Goal: Task Accomplishment & Management: Use online tool/utility

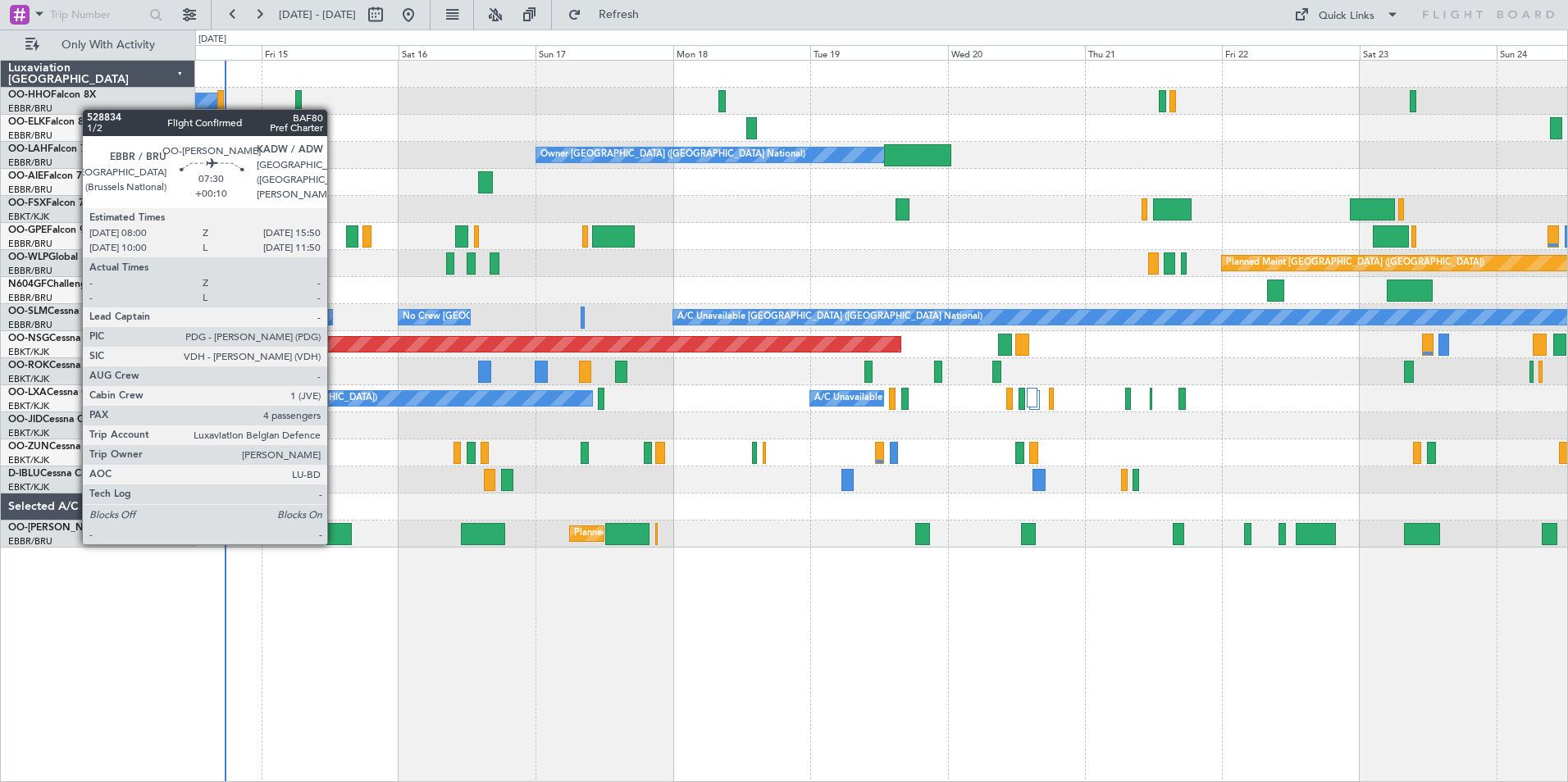
click at [335, 543] on div at bounding box center [329, 533] width 45 height 22
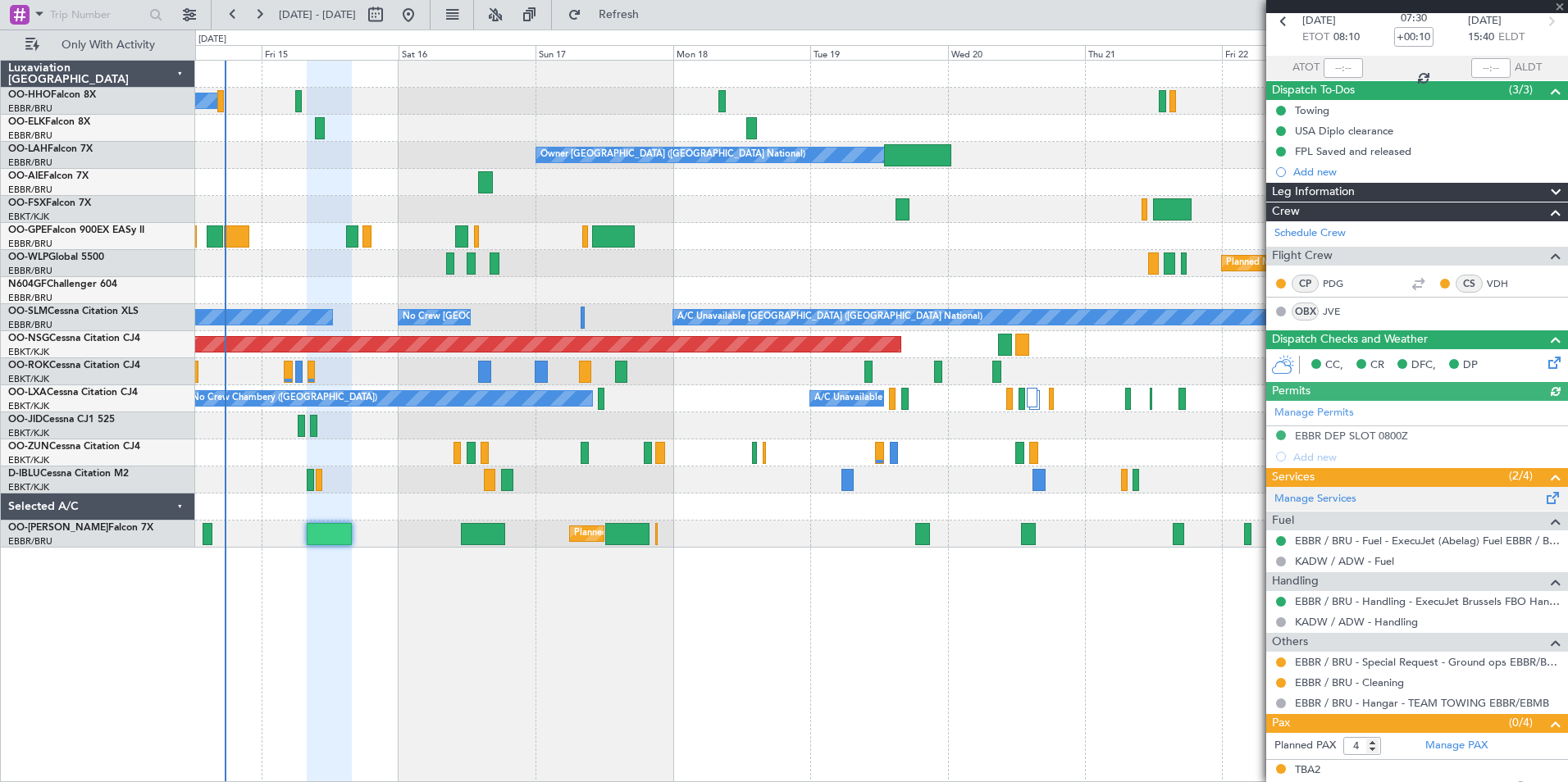
scroll to position [164, 0]
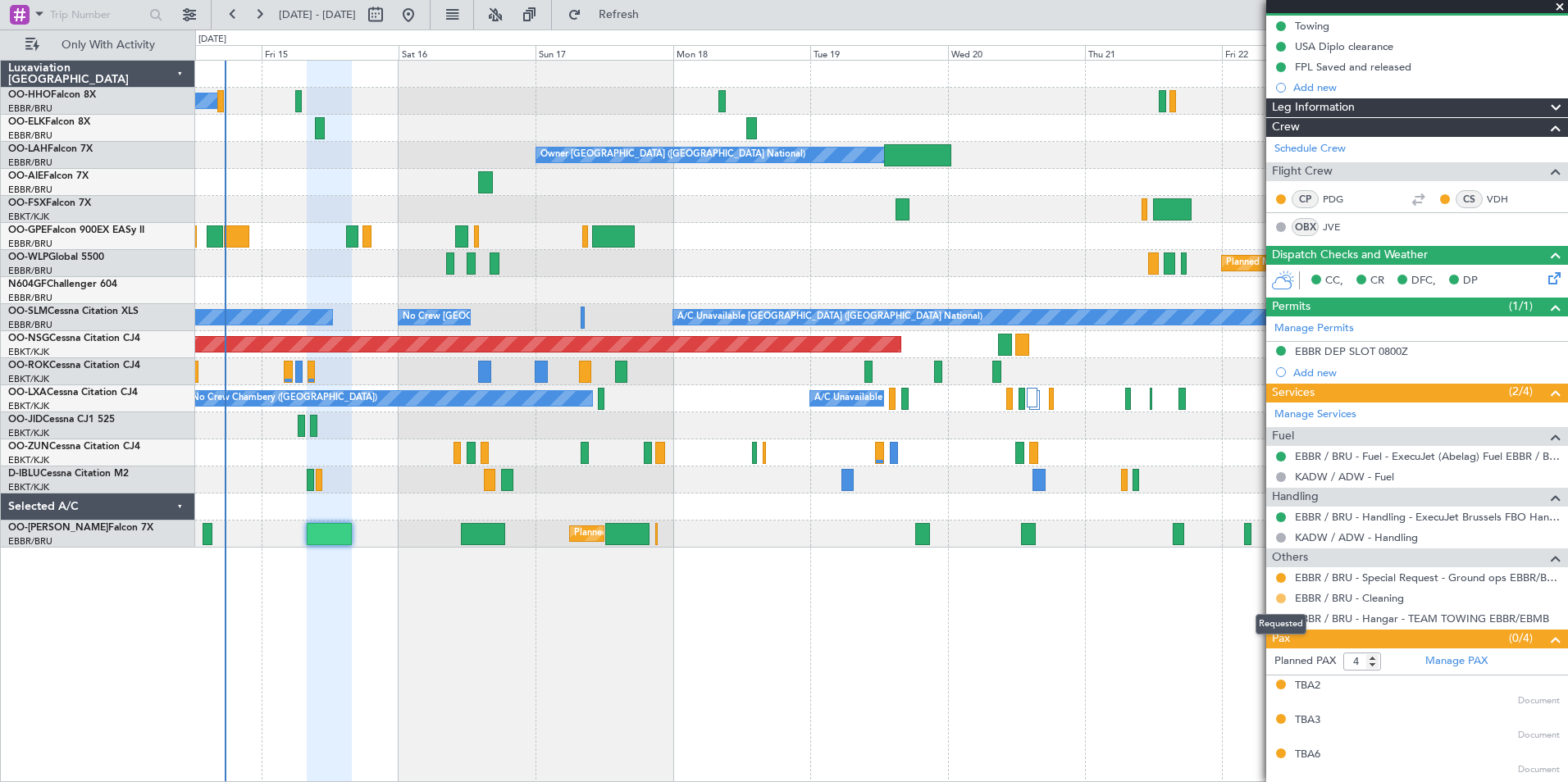
click at [1281, 595] on button at bounding box center [1280, 598] width 10 height 10
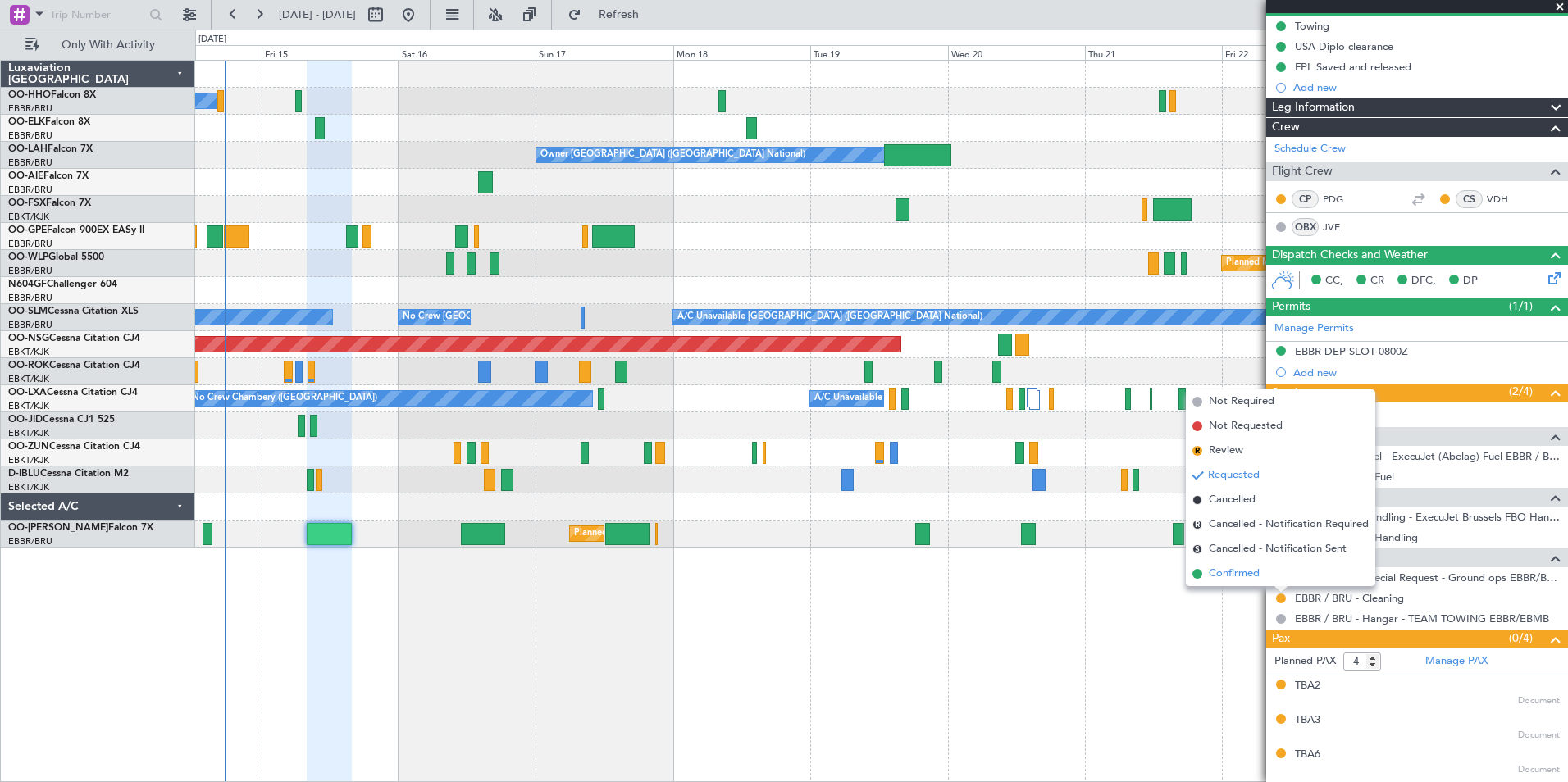
click at [1192, 577] on span at bounding box center [1197, 573] width 10 height 10
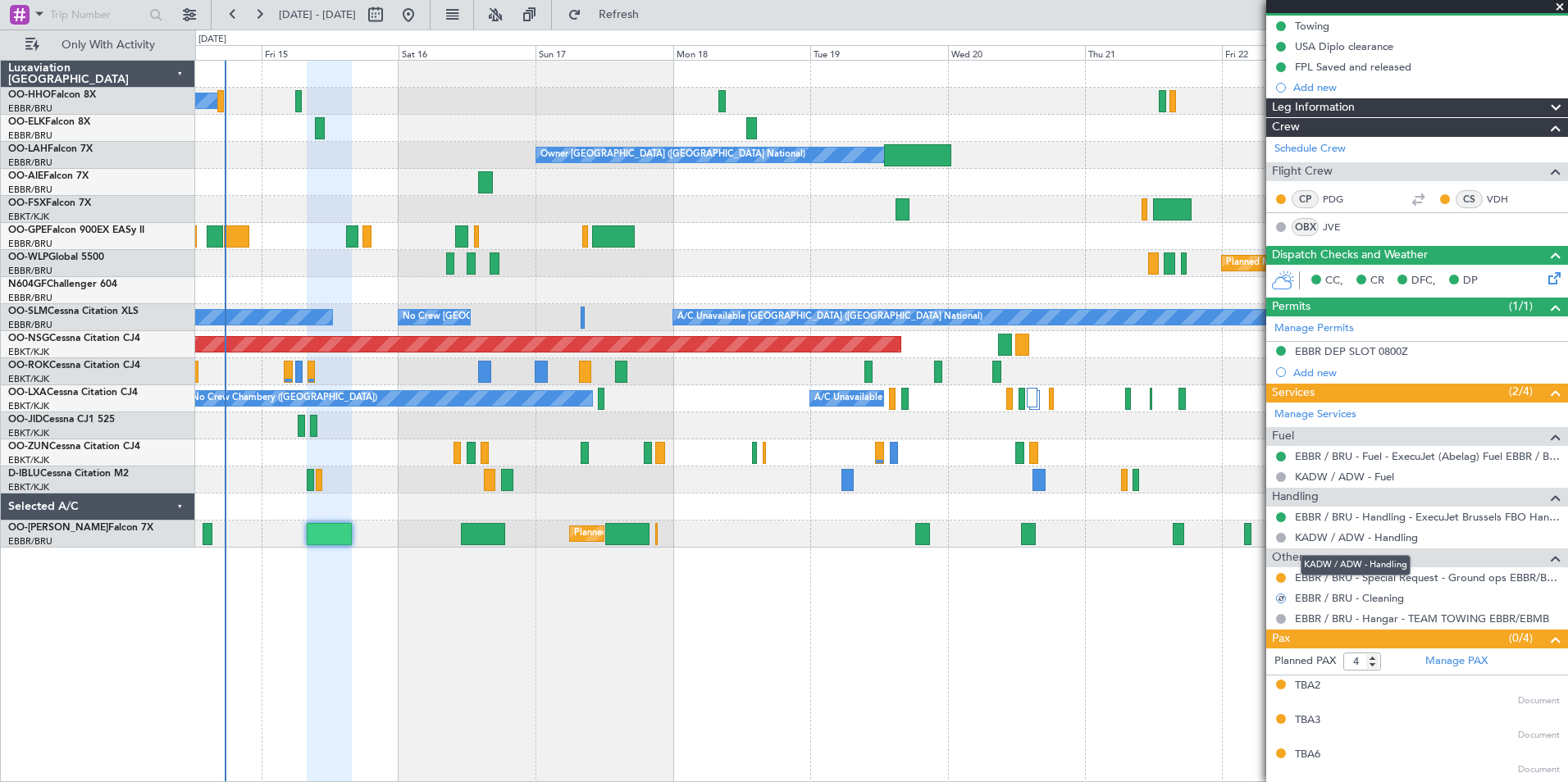
click at [1391, 580] on mat-tooltip-component "KADW / ADW - Handling" at bounding box center [1355, 565] width 133 height 43
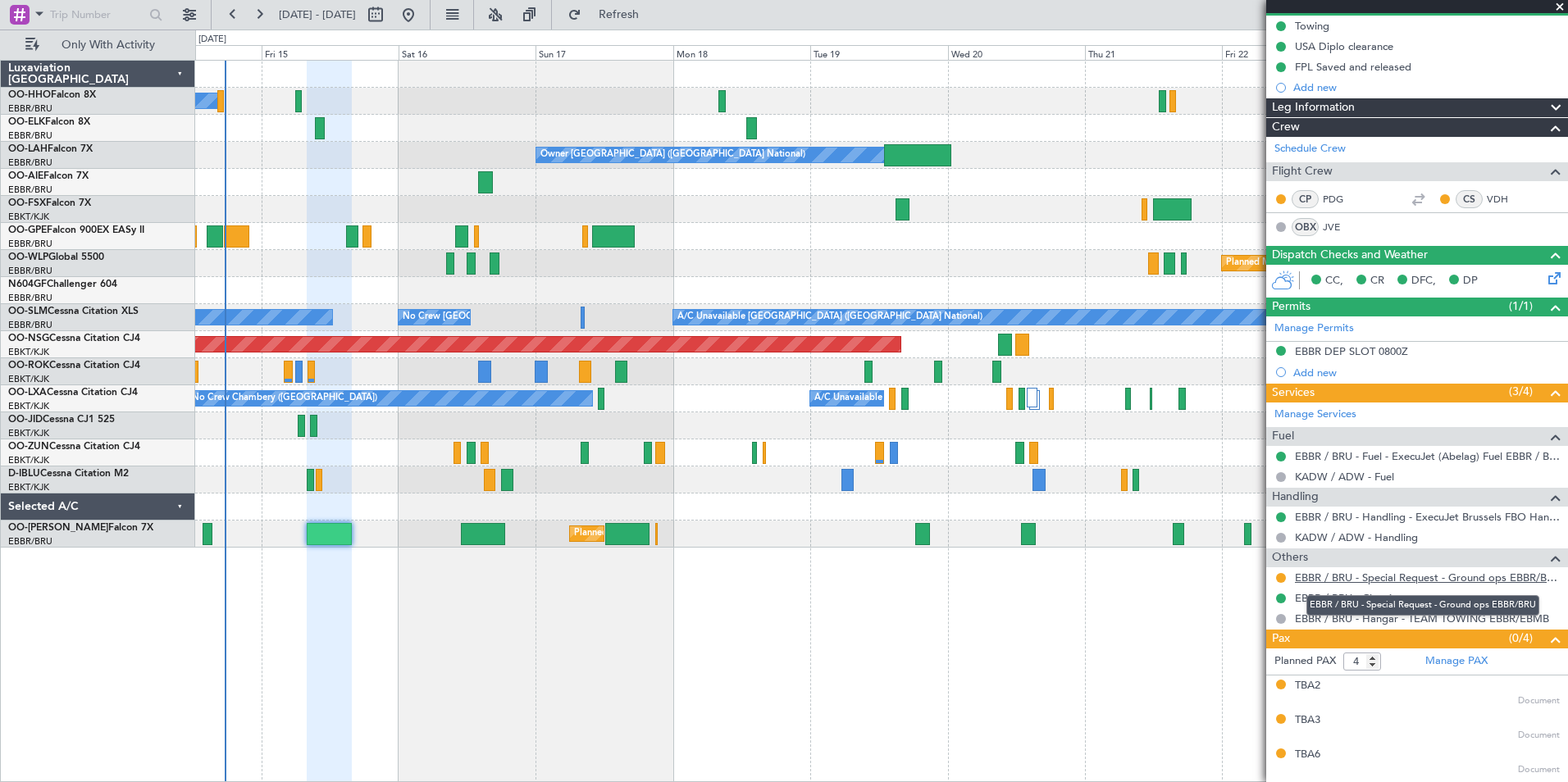
click at [1454, 581] on link "EBBR / BRU - Special Request - Ground ops EBBR/BRU" at bounding box center [1426, 577] width 265 height 14
click at [1280, 575] on button at bounding box center [1280, 577] width 10 height 10
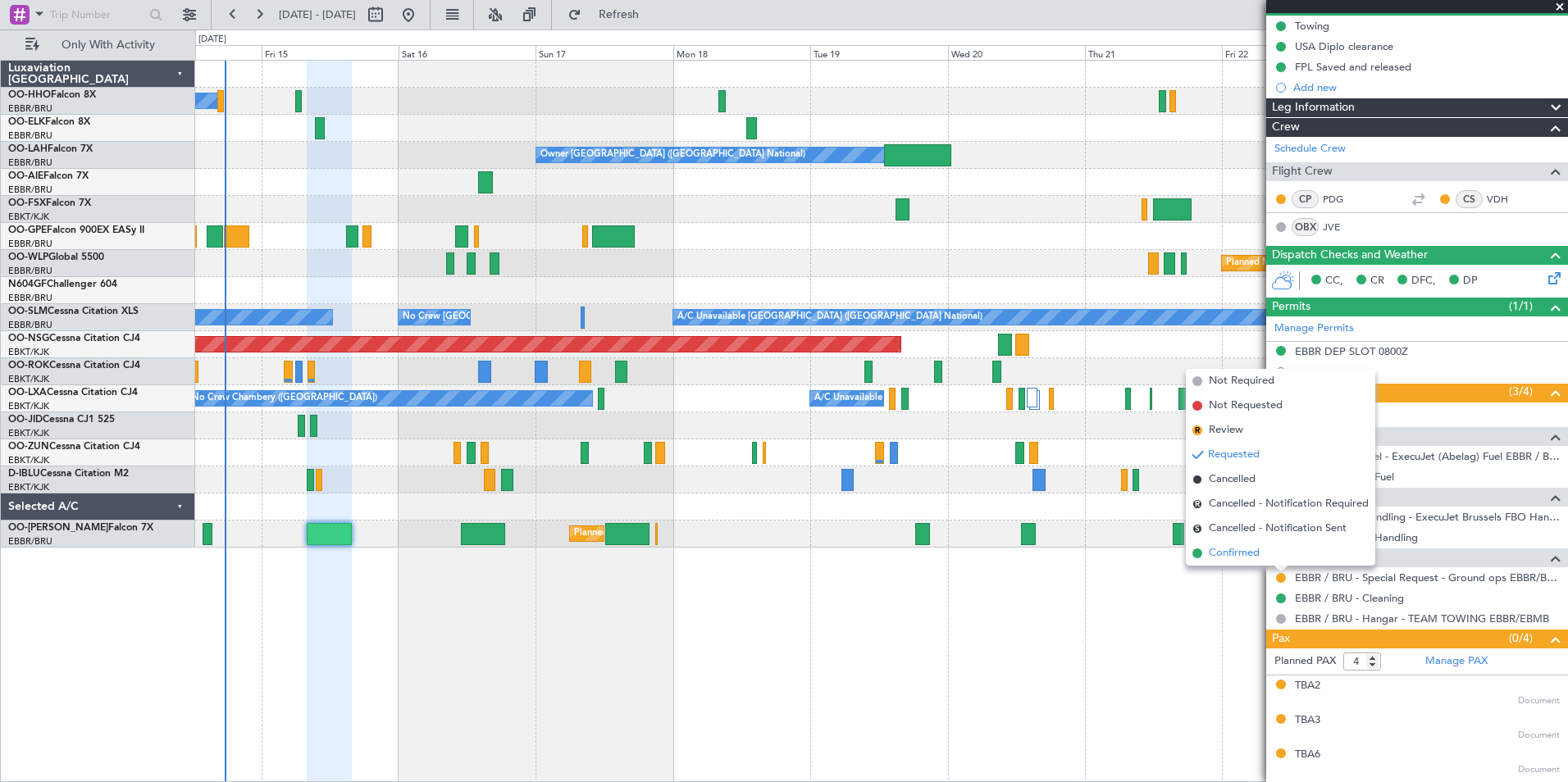
click at [1200, 556] on span at bounding box center [1197, 553] width 10 height 10
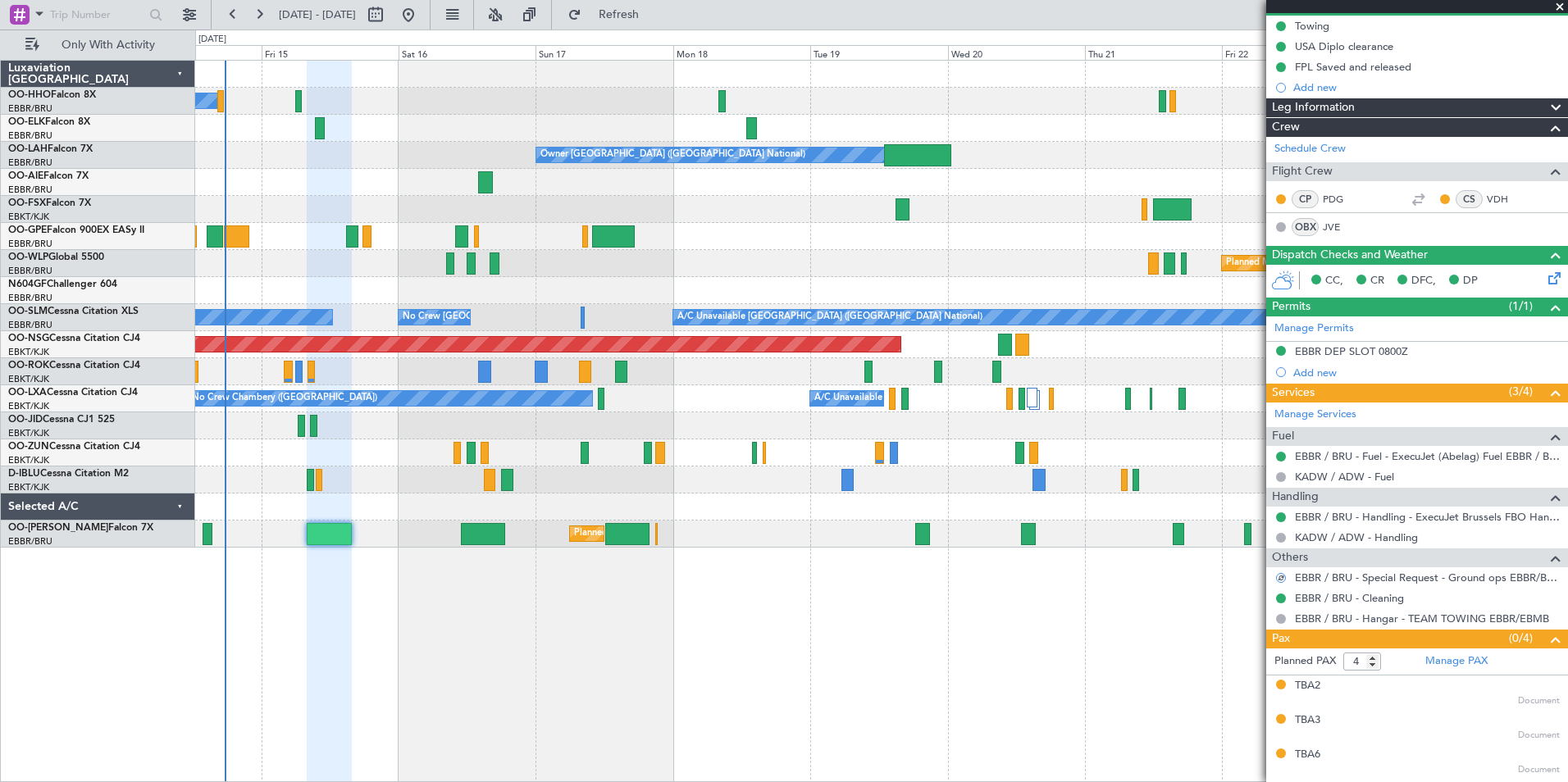
click at [1557, 5] on span at bounding box center [1559, 7] width 17 height 15
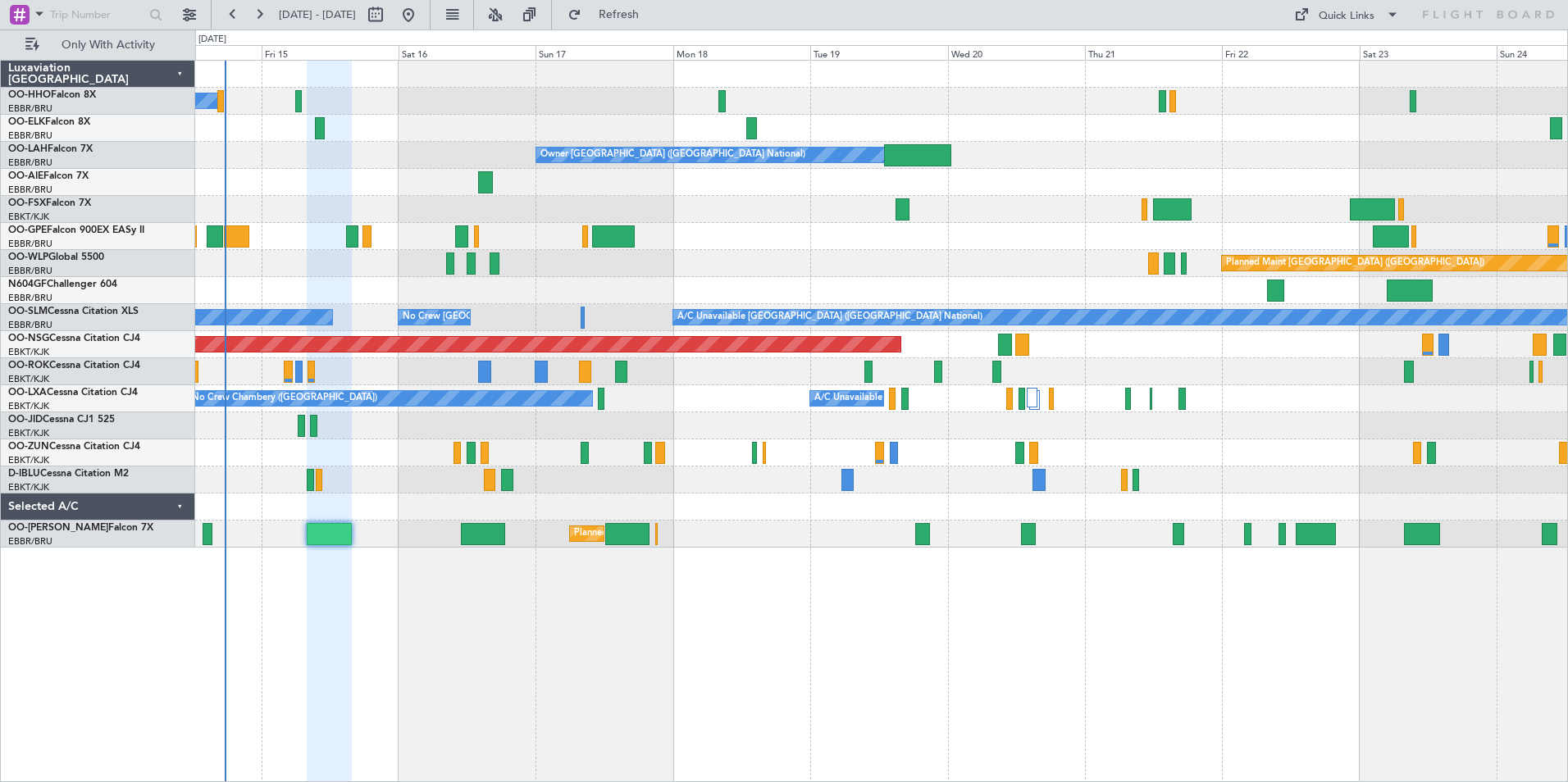
type input "0"
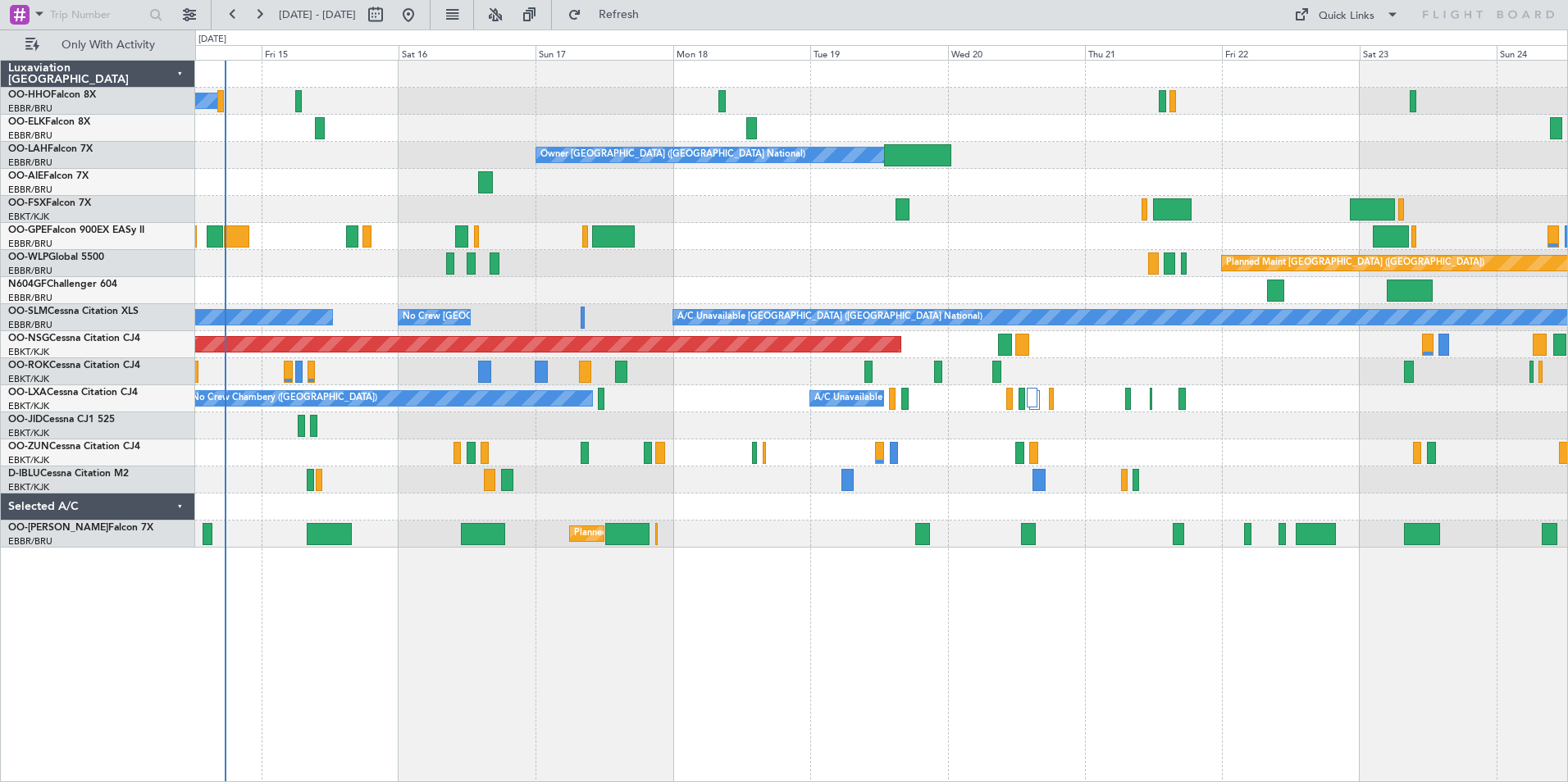
scroll to position [0, 0]
